Goal: Transaction & Acquisition: Purchase product/service

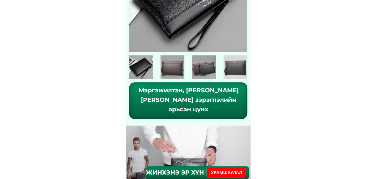
click at [225, 171] on p "УРАМШУУЛАЛ" at bounding box center [226, 172] width 40 height 9
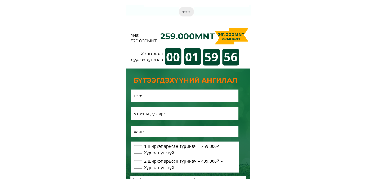
scroll to position [2888, 0]
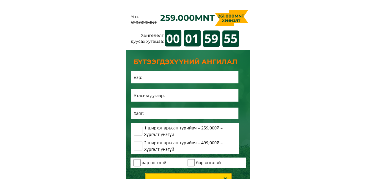
click at [168, 95] on input "tel" at bounding box center [184, 95] width 105 height 13
type input "08321311"
click at [159, 80] on input "text" at bounding box center [184, 77] width 105 height 12
type input "TEST"
click at [134, 137] on div "1 ширхэг арьсан түрийвч – 259,000₮ – Хүргэлт үнэгүй" at bounding box center [185, 131] width 102 height 13
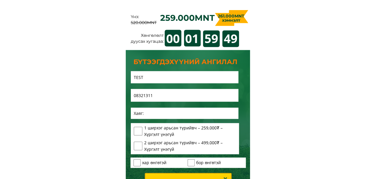
click at [140, 132] on input "checkbox" at bounding box center [138, 131] width 9 height 9
checkbox input "true"
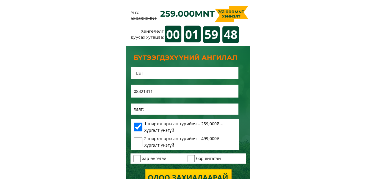
scroll to position [2948, 0]
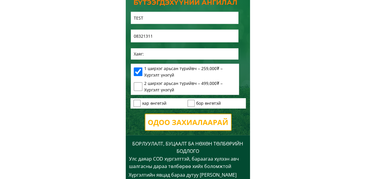
click at [184, 119] on p "Одоо захиалаарай" at bounding box center [188, 122] width 86 height 16
type input "A"
type input "Â"
type input "AAA"
click at [191, 122] on p "Одоо захиалаарай" at bounding box center [188, 122] width 86 height 16
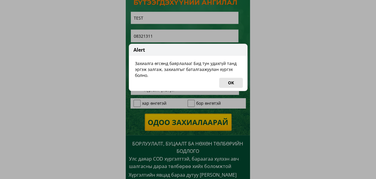
click at [232, 87] on button "OK" at bounding box center [231, 83] width 24 height 10
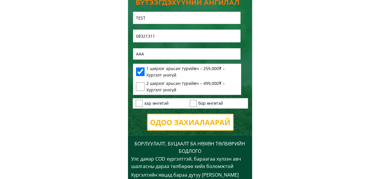
scroll to position [0, 0]
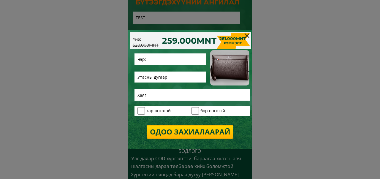
click at [245, 36] on div at bounding box center [247, 35] width 5 height 5
